Goal: Information Seeking & Learning: Learn about a topic

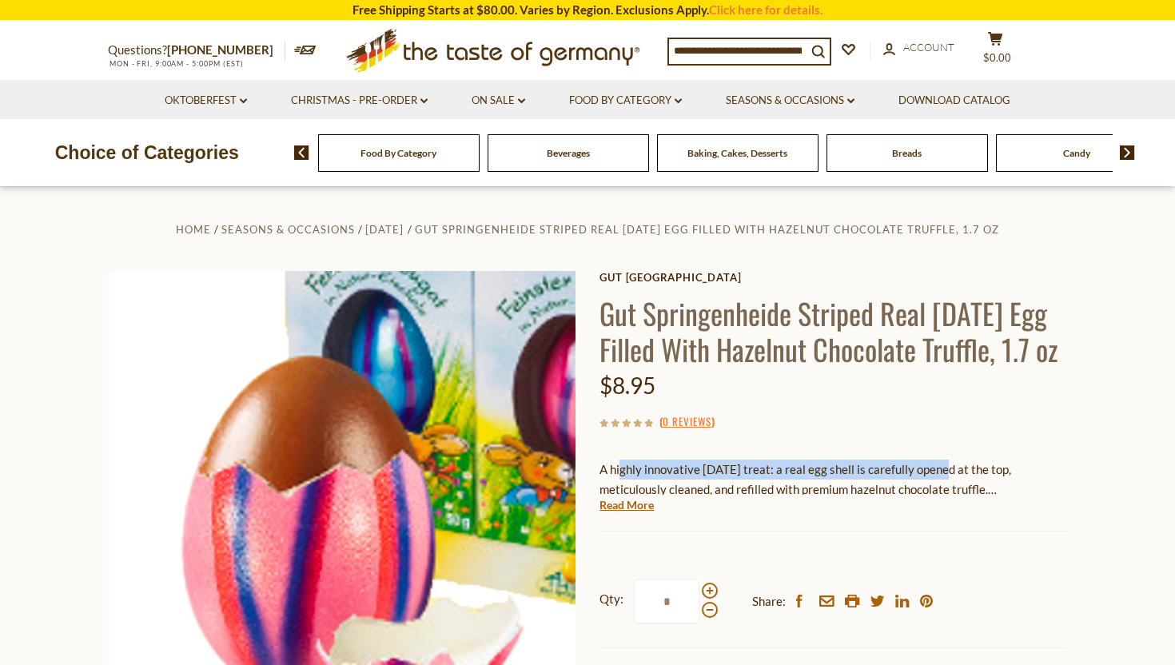
drag, startPoint x: 620, startPoint y: 478, endPoint x: 938, endPoint y: 473, distance: 318.3
click at [939, 473] on p "A highly innovative [DATE] treat: a real egg shell is carefully opened at the t…" at bounding box center [834, 480] width 468 height 40
click at [971, 476] on p "A highly innovative [DATE] treat: a real egg shell is carefully opened at the t…" at bounding box center [834, 480] width 468 height 40
click at [614, 508] on link "Read More" at bounding box center [627, 505] width 54 height 16
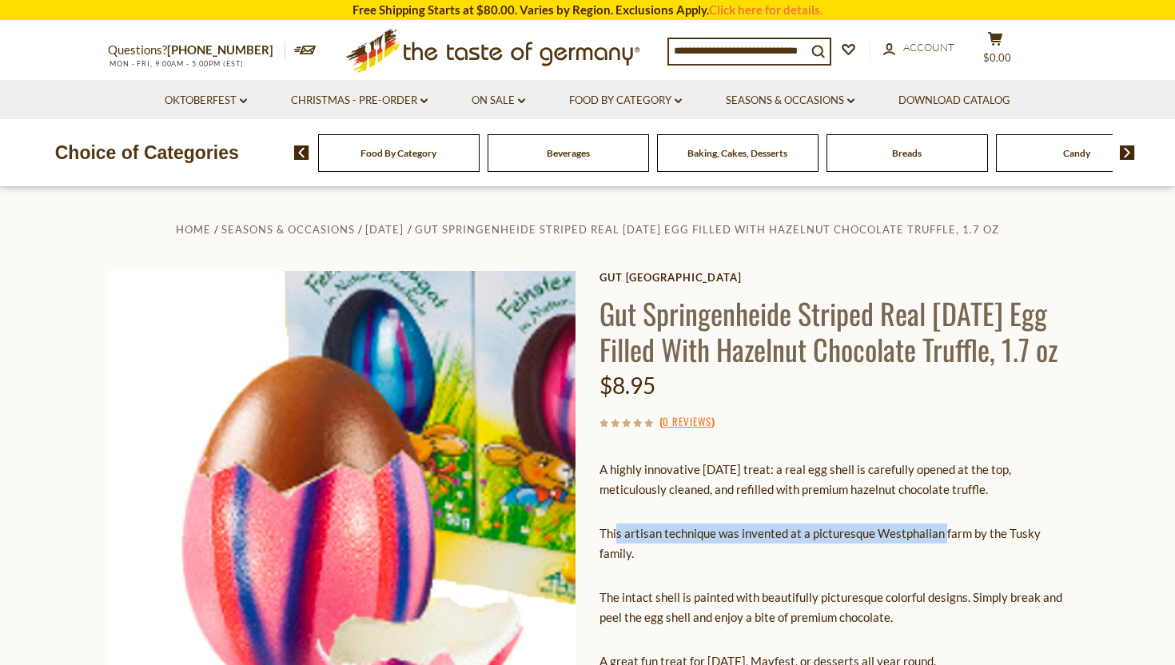
drag, startPoint x: 617, startPoint y: 532, endPoint x: 945, endPoint y: 539, distance: 327.9
click at [945, 540] on p "This artisan technique was invented at a picturesque Westphalian farm by the Tu…" at bounding box center [834, 544] width 468 height 40
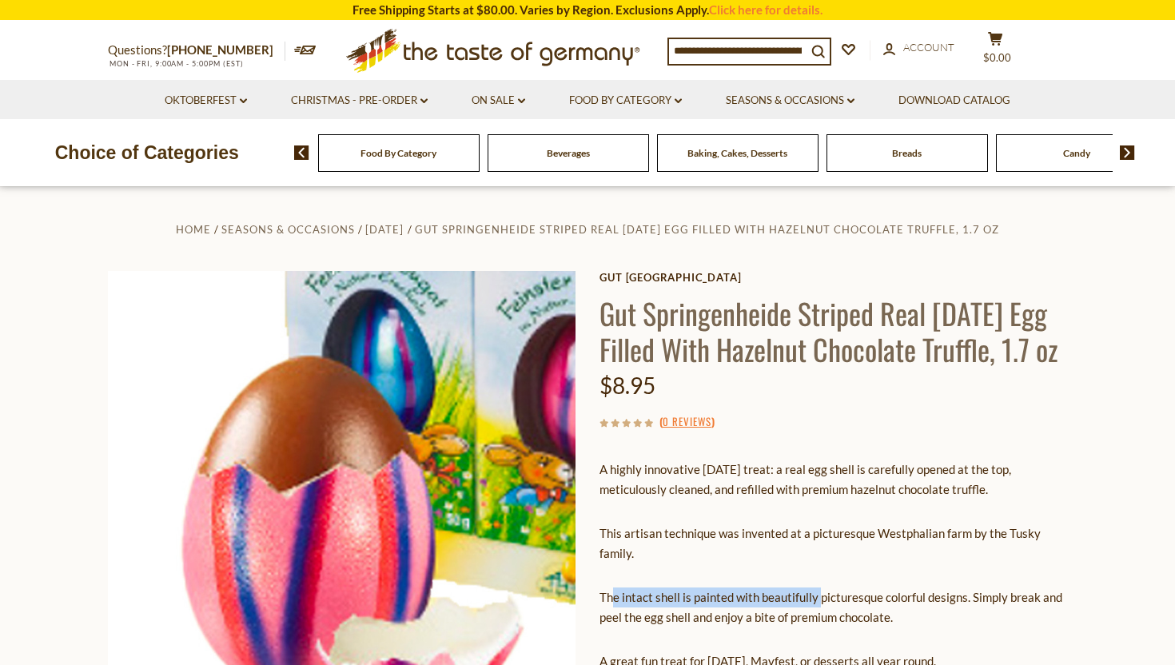
drag, startPoint x: 612, startPoint y: 603, endPoint x: 820, endPoint y: 604, distance: 207.1
click at [820, 604] on p "The intact shell is painted with beautifully picturesque colorful designs. Simp…" at bounding box center [834, 608] width 468 height 40
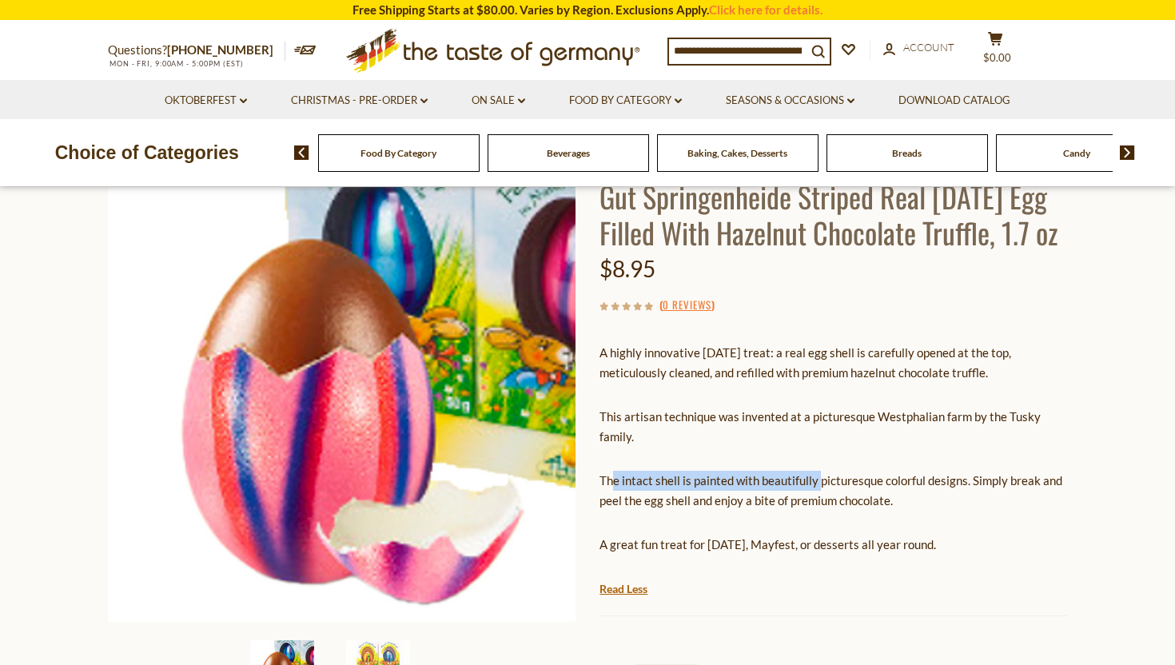
scroll to position [142, 0]
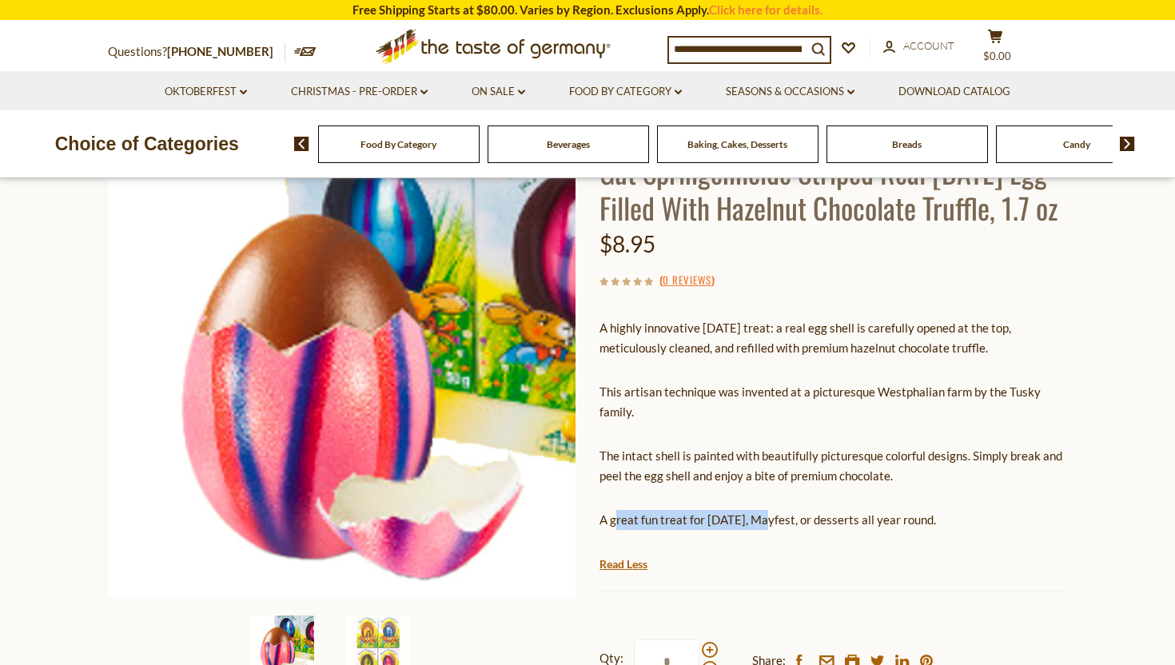
drag, startPoint x: 614, startPoint y: 521, endPoint x: 762, endPoint y: 525, distance: 148.0
click at [763, 525] on p "A great fun treat for [DATE], Mayfest, or desserts all year round." at bounding box center [834, 520] width 468 height 20
click at [802, 526] on p "A great fun treat for [DATE], Mayfest, or desserts all year round." at bounding box center [834, 520] width 468 height 20
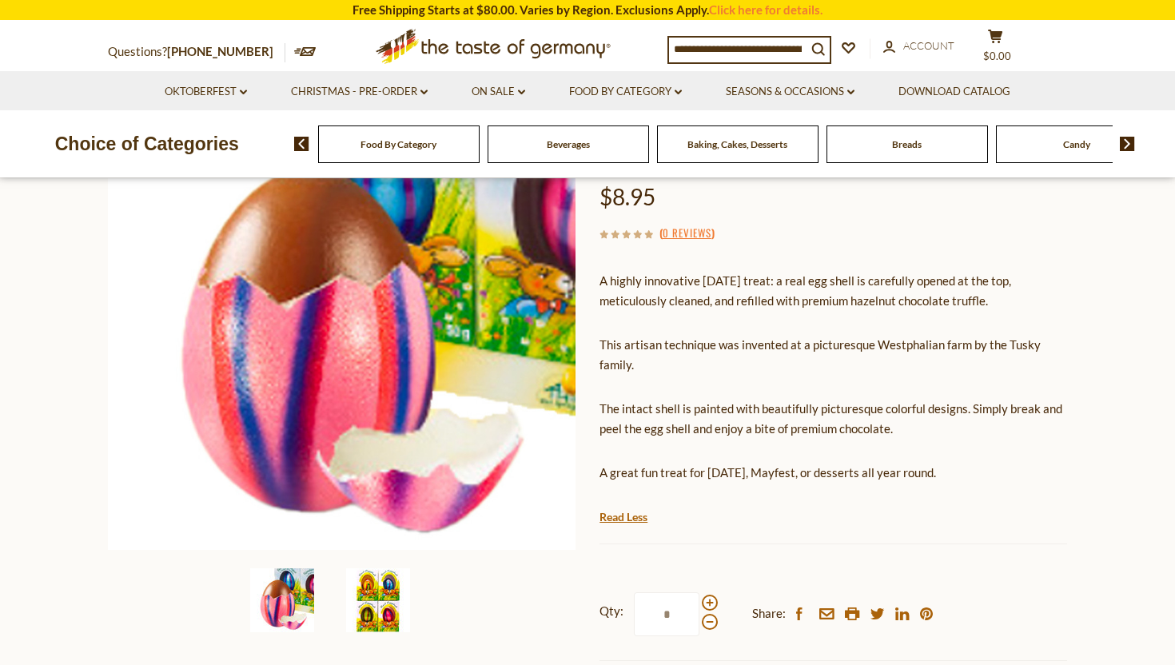
scroll to position [190, 0]
